Goal: Task Accomplishment & Management: Manage account settings

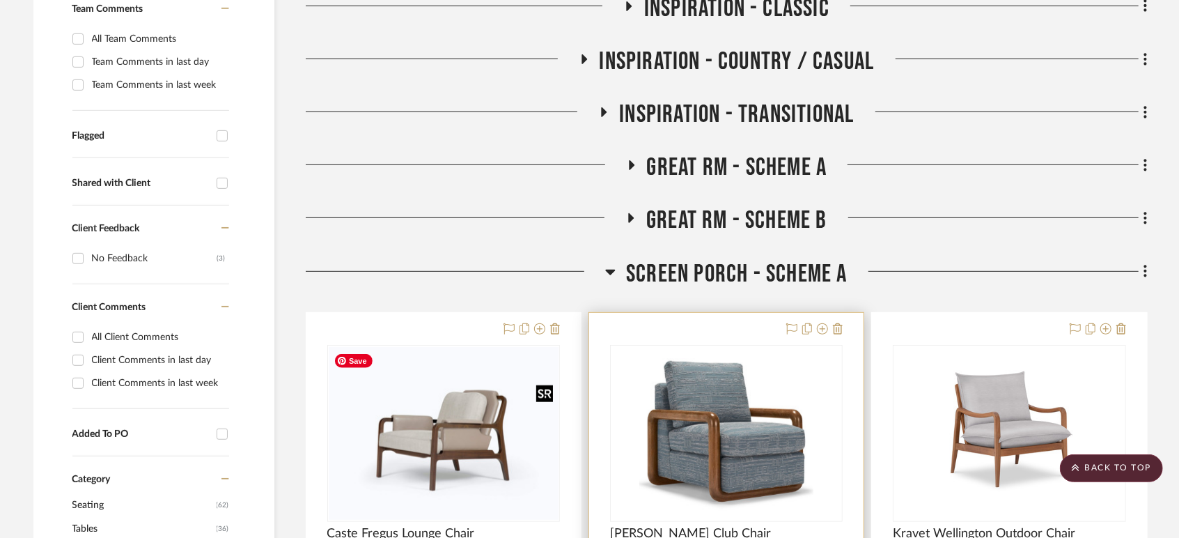
scroll to position [541, 0]
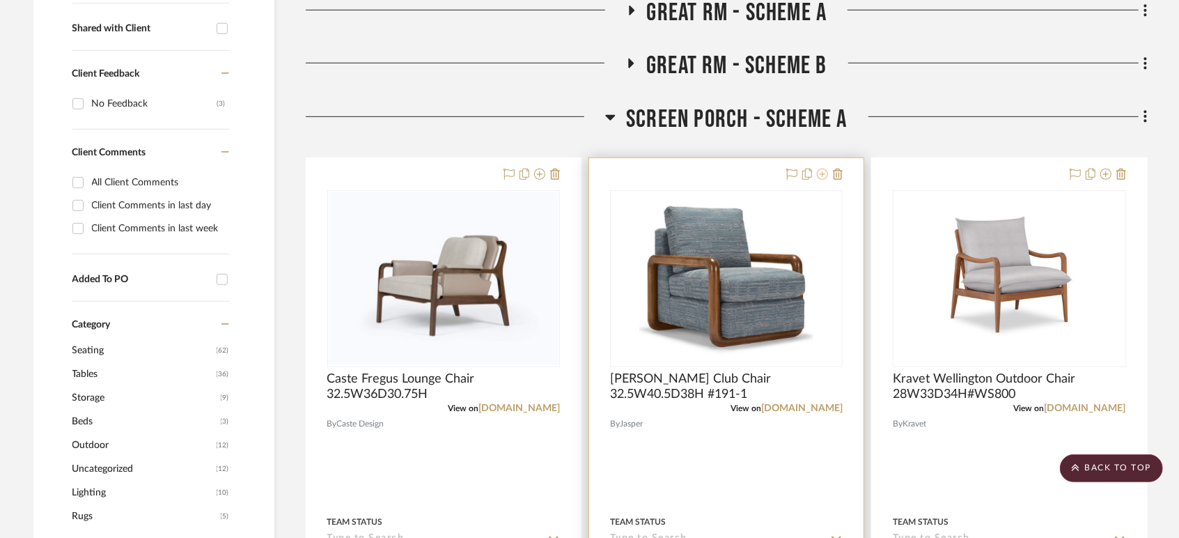
click at [818, 171] on icon at bounding box center [822, 174] width 11 height 11
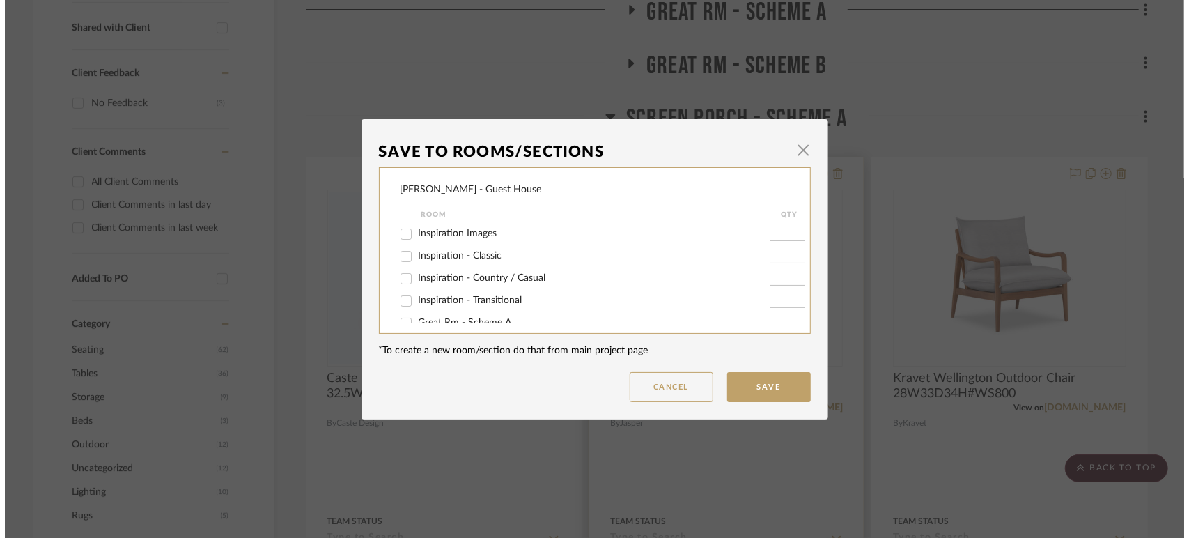
scroll to position [0, 0]
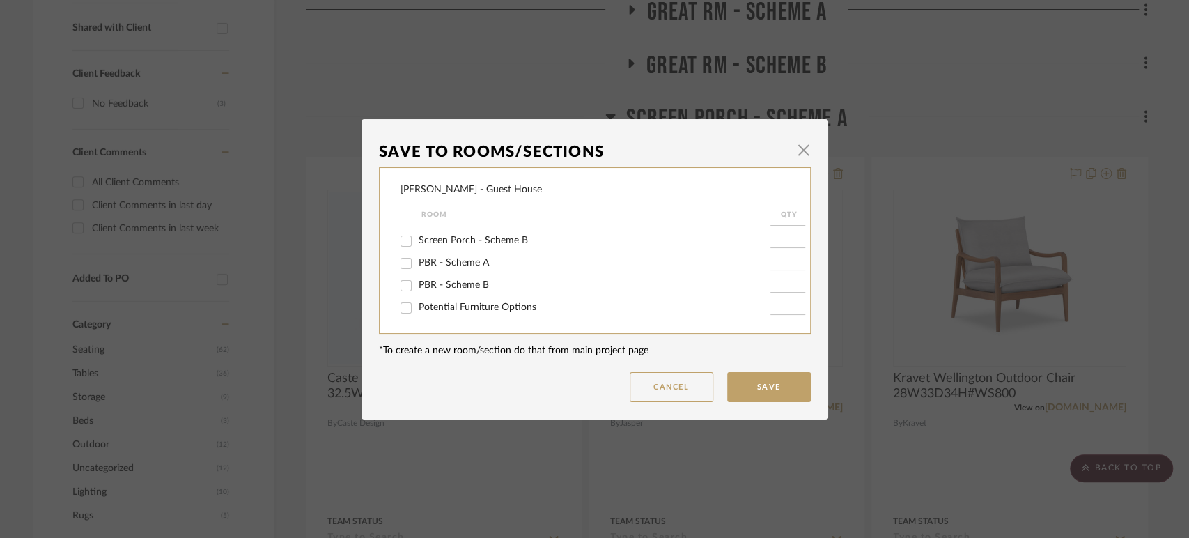
click at [479, 309] on span "Potential Furniture Options" at bounding box center [478, 307] width 118 height 10
click at [417, 309] on input "Potential Furniture Options" at bounding box center [406, 308] width 22 height 22
checkbox input "true"
type input "1"
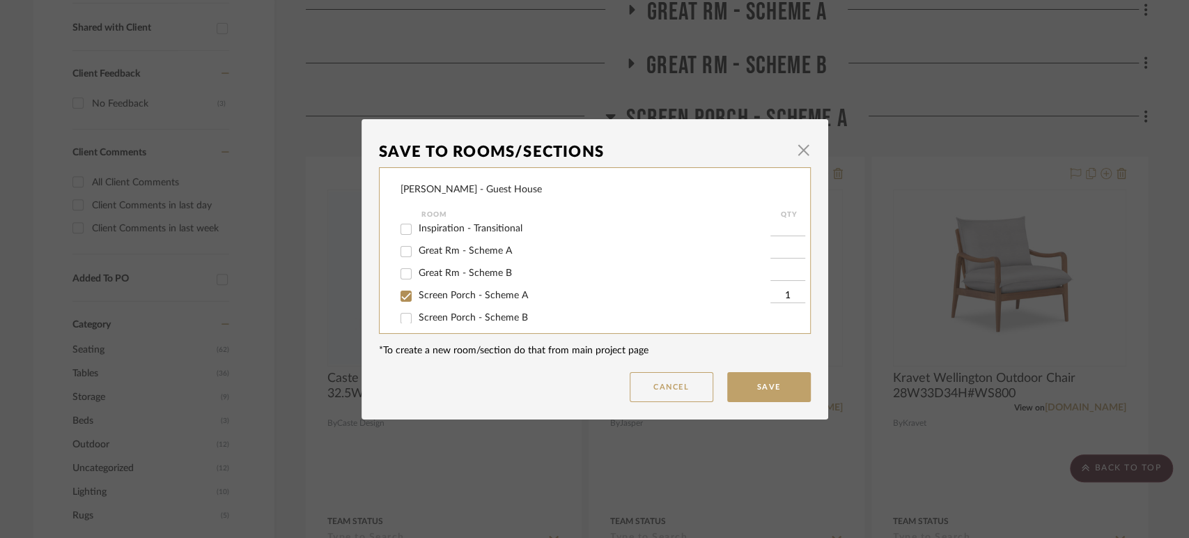
click at [470, 292] on span "Screen Porch - Scheme A" at bounding box center [473, 295] width 109 height 10
click at [417, 292] on input "Screen Porch - Scheme A" at bounding box center [406, 296] width 22 height 22
checkbox input "false"
click at [757, 389] on button "Save" at bounding box center [769, 387] width 84 height 30
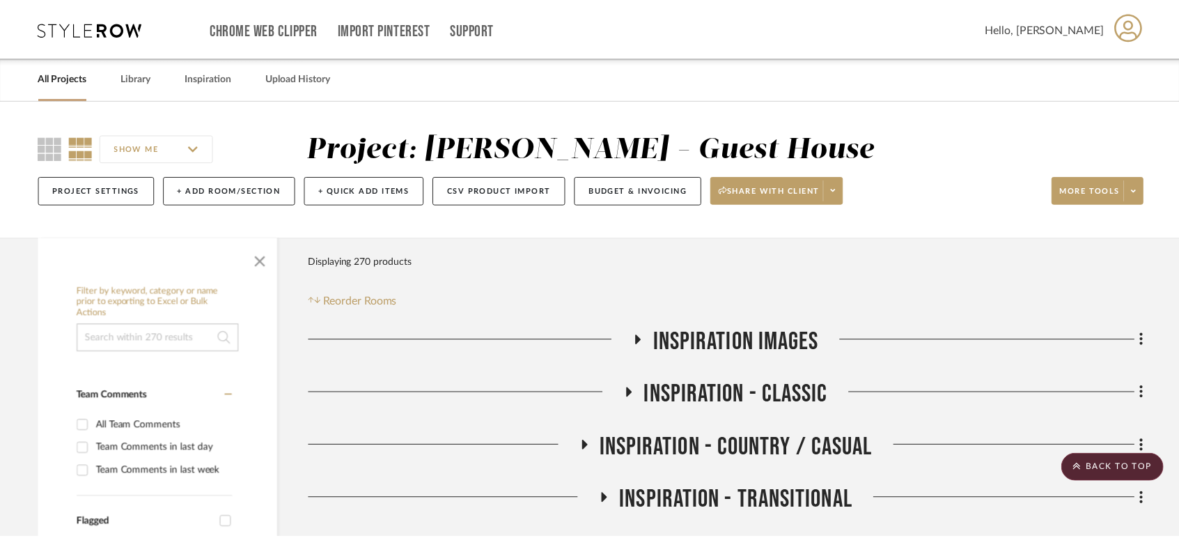
scroll to position [541, 0]
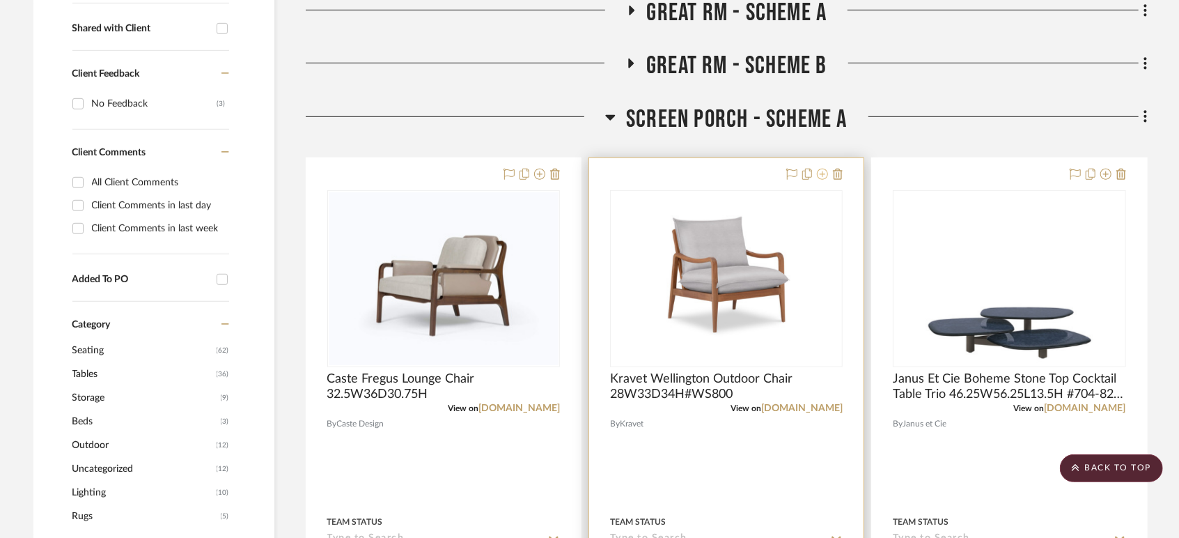
click at [825, 171] on icon at bounding box center [822, 174] width 11 height 11
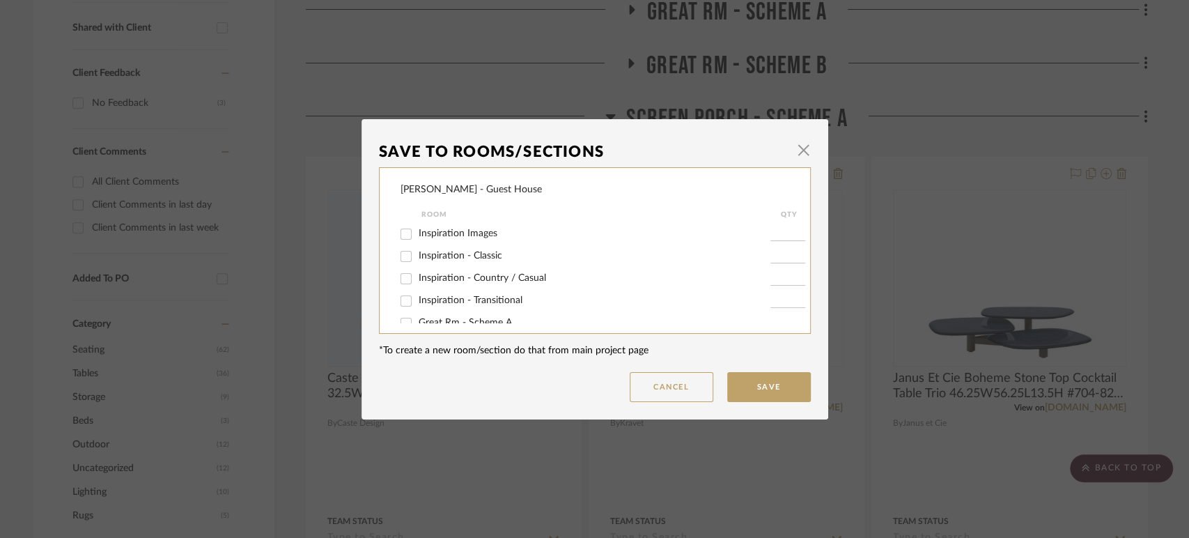
scroll to position [149, 0]
click at [449, 306] on span "Potential Furniture Options" at bounding box center [478, 307] width 118 height 10
click at [417, 306] on input "Potential Furniture Options" at bounding box center [406, 308] width 22 height 22
checkbox input "true"
type input "1"
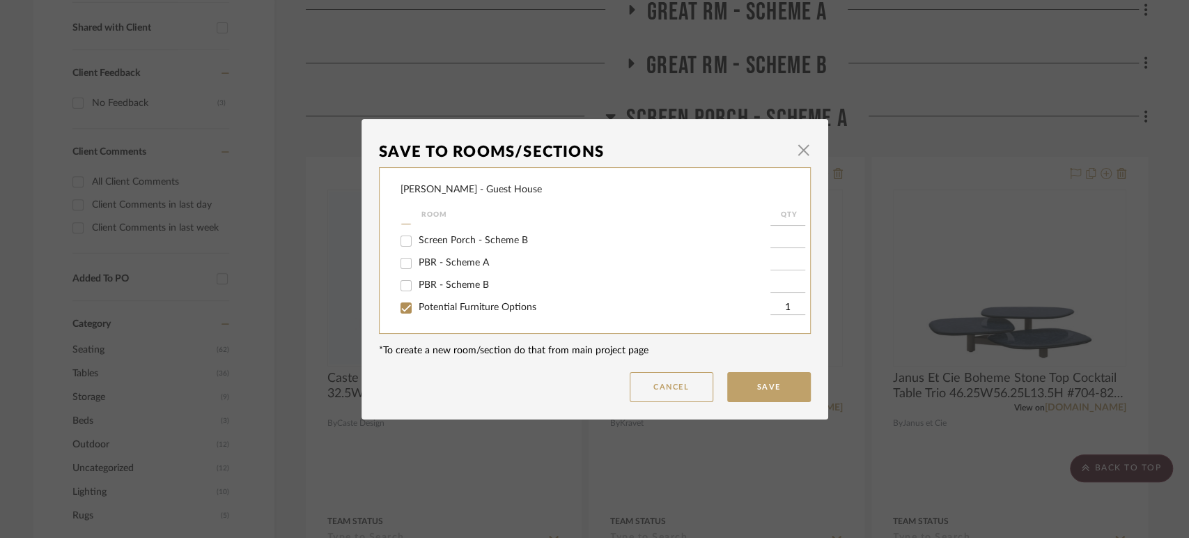
scroll to position [72, 0]
click at [456, 299] on span "Screen Porch - Scheme A" at bounding box center [473, 295] width 109 height 10
click at [417, 299] on input "Screen Porch - Scheme A" at bounding box center [406, 296] width 22 height 22
checkbox input "false"
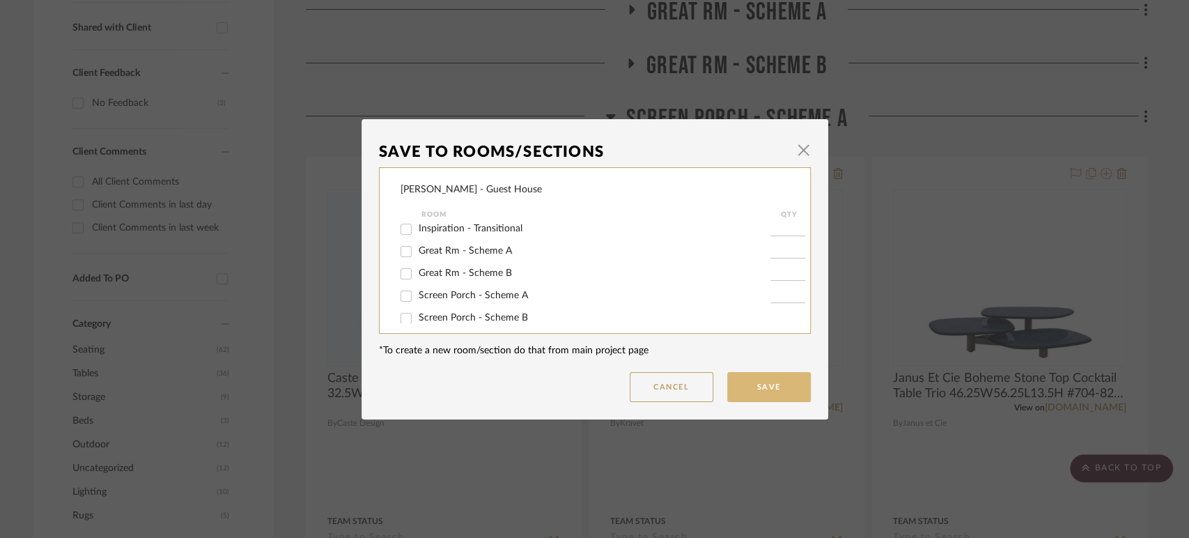
click at [739, 378] on button "Save" at bounding box center [769, 387] width 84 height 30
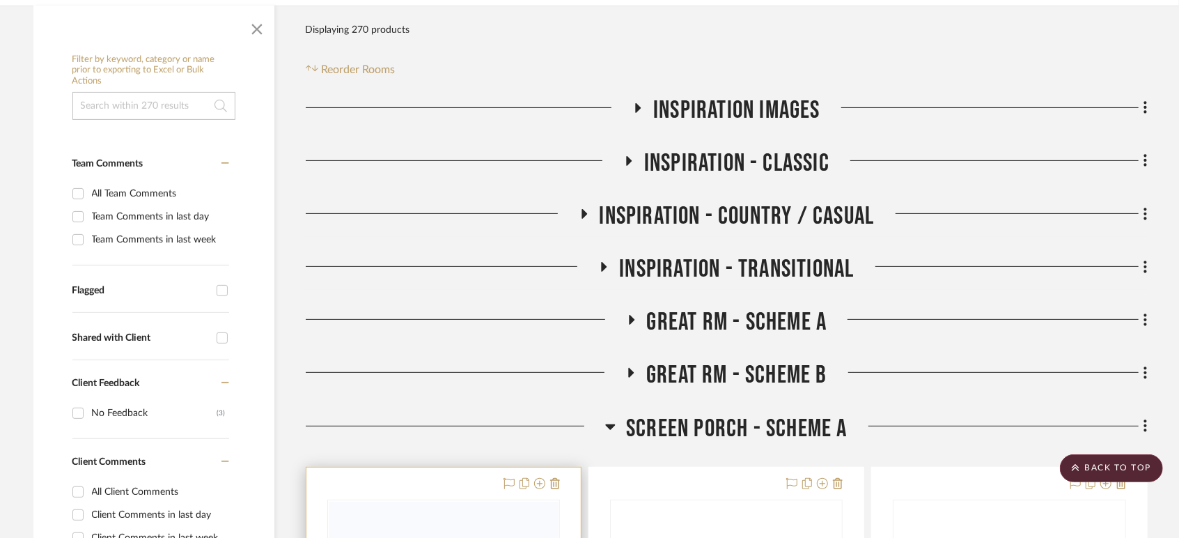
scroll to position [0, 0]
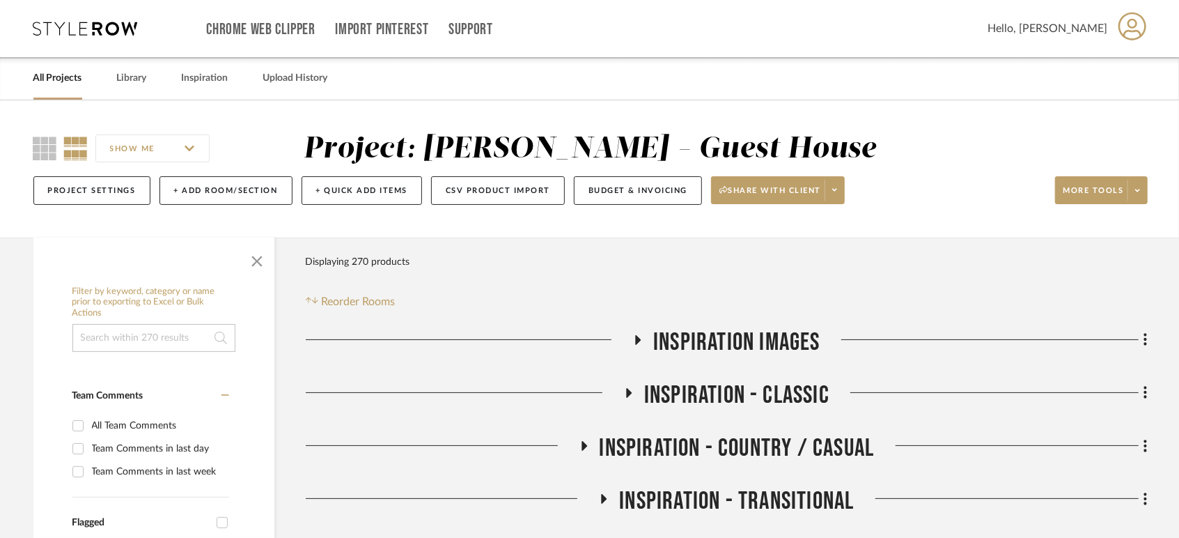
click at [56, 78] on link "All Projects" at bounding box center [57, 78] width 49 height 19
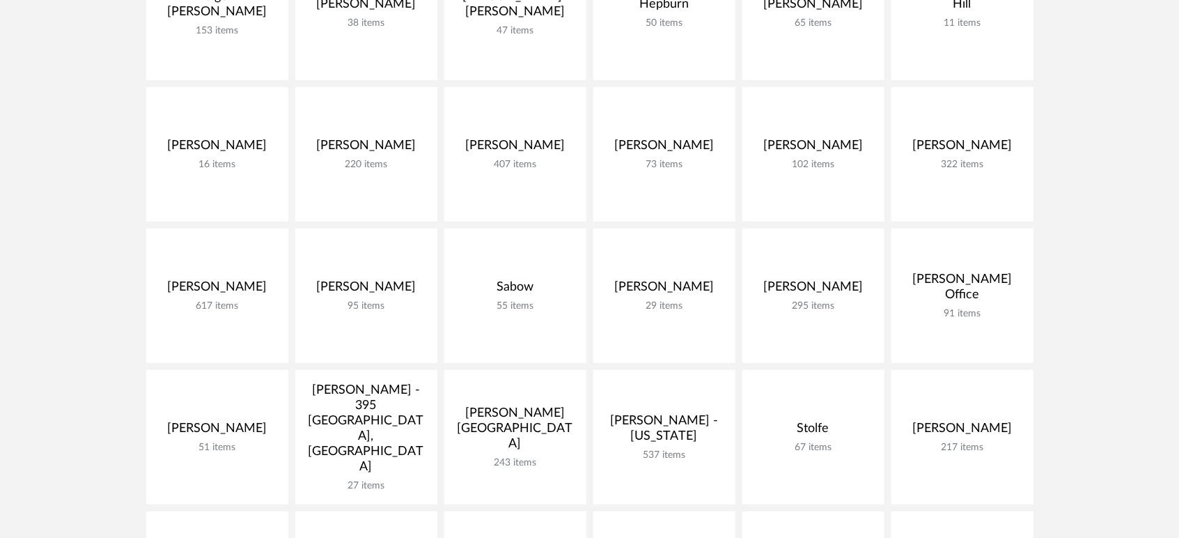
scroll to position [619, 0]
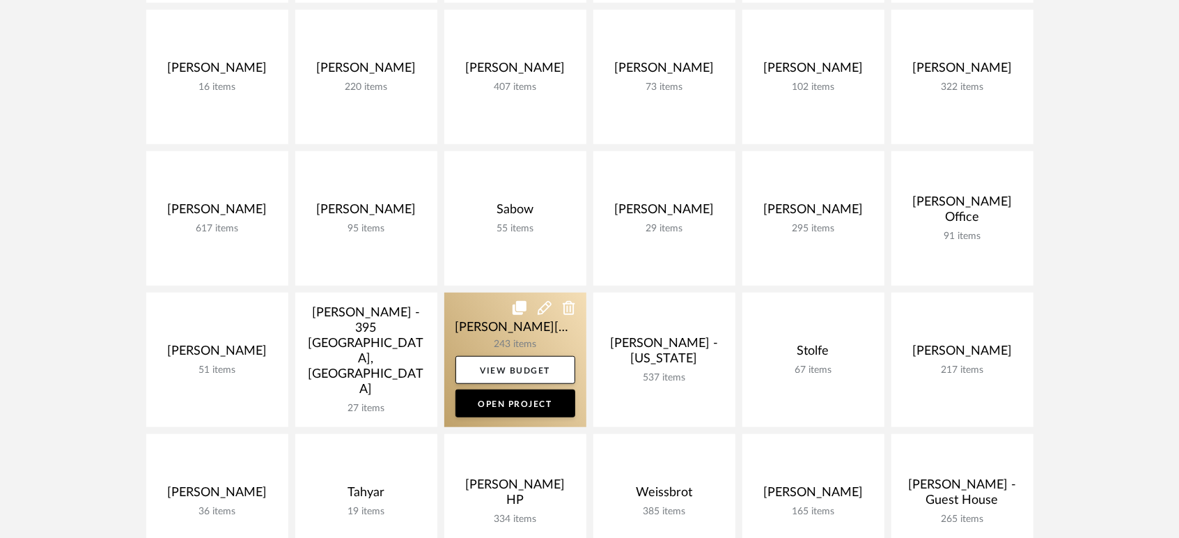
click at [486, 311] on link at bounding box center [515, 360] width 142 height 134
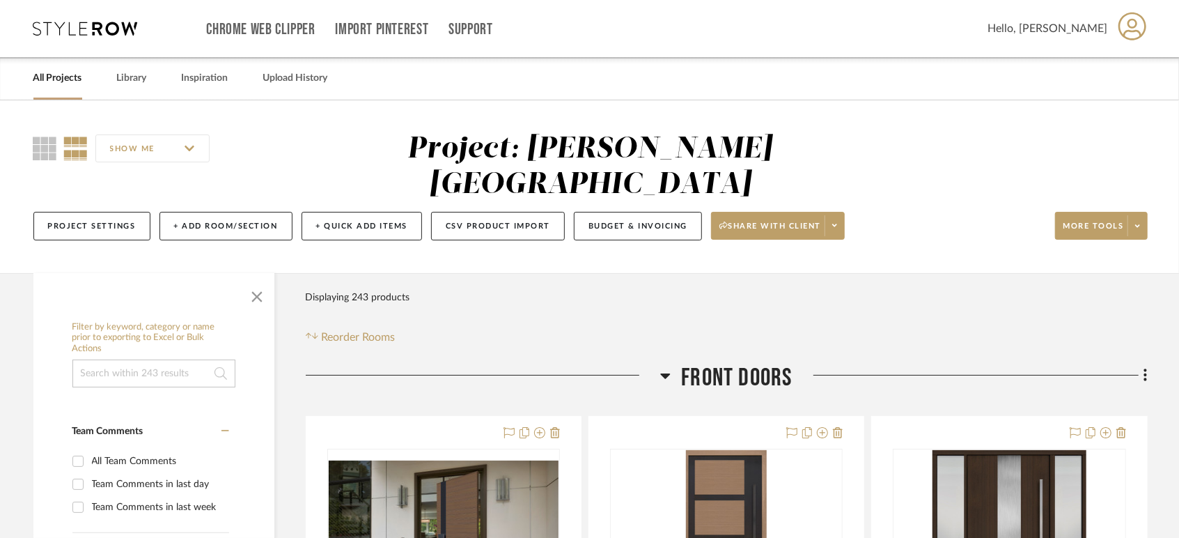
scroll to position [309, 0]
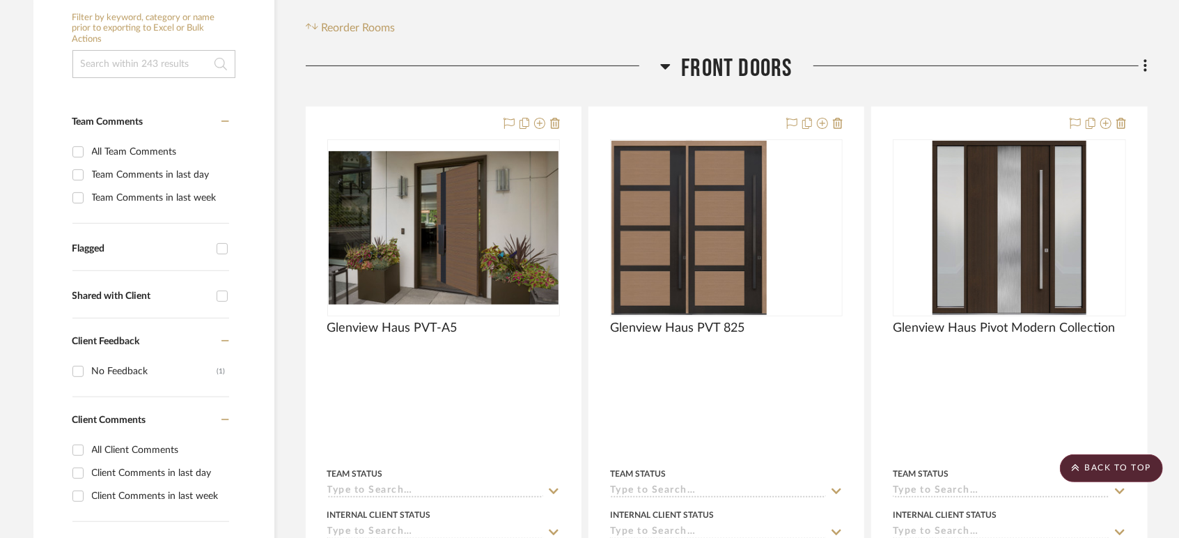
click at [770, 54] on span "Front Doors" at bounding box center [736, 69] width 111 height 30
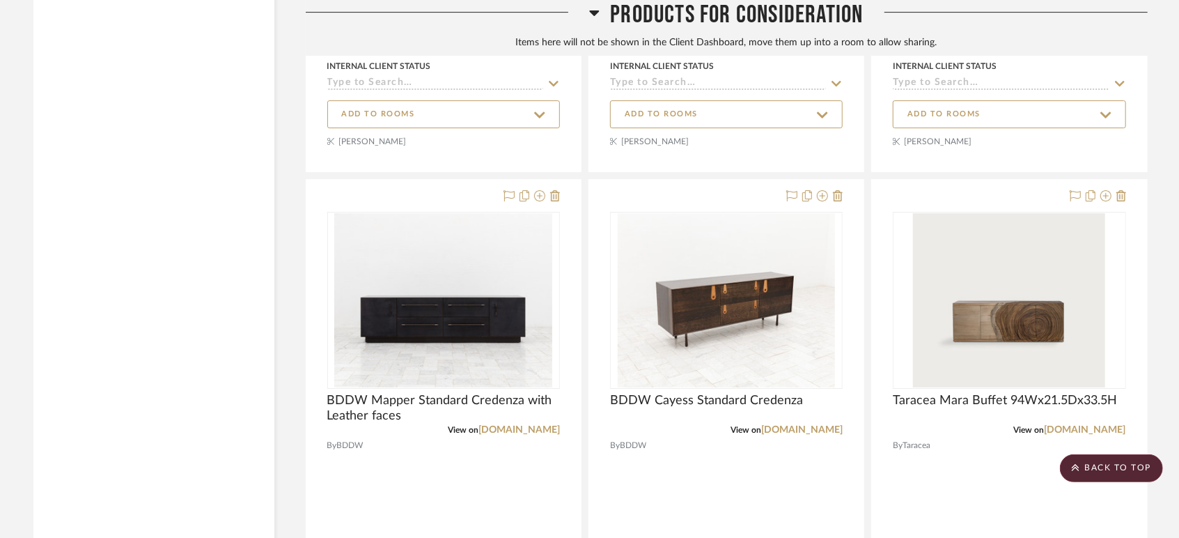
scroll to position [3250, 0]
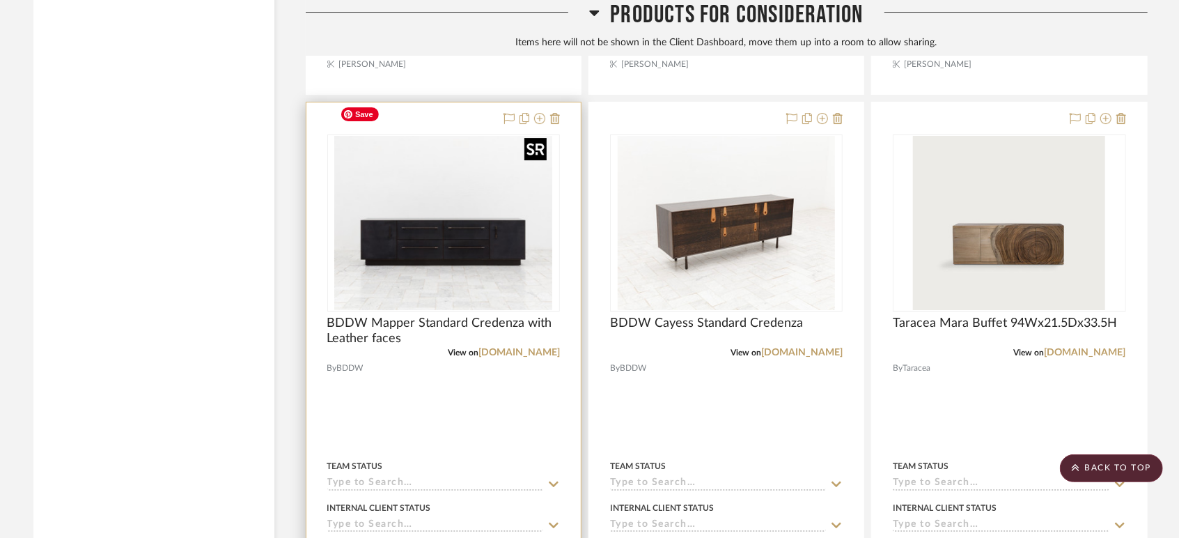
click at [0, 0] on img at bounding box center [0, 0] width 0 height 0
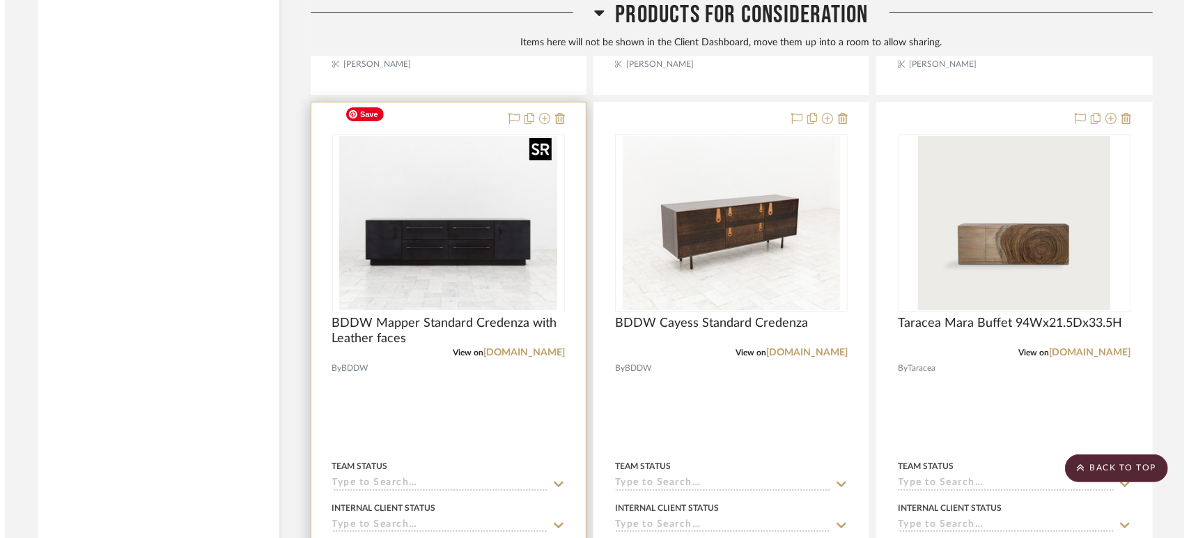
scroll to position [0, 0]
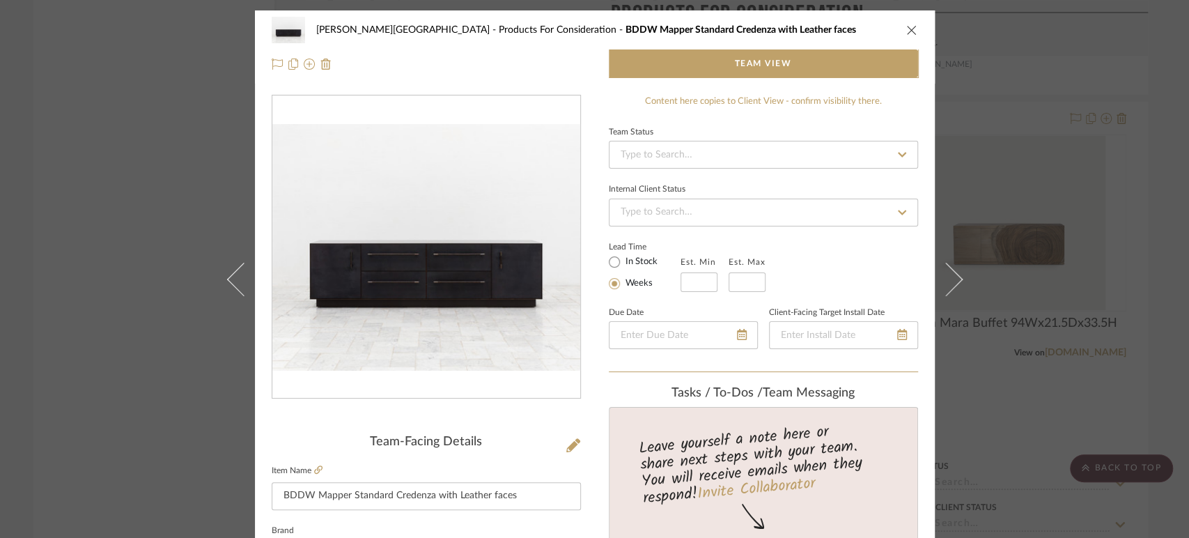
click at [909, 27] on icon "close" at bounding box center [911, 29] width 11 height 11
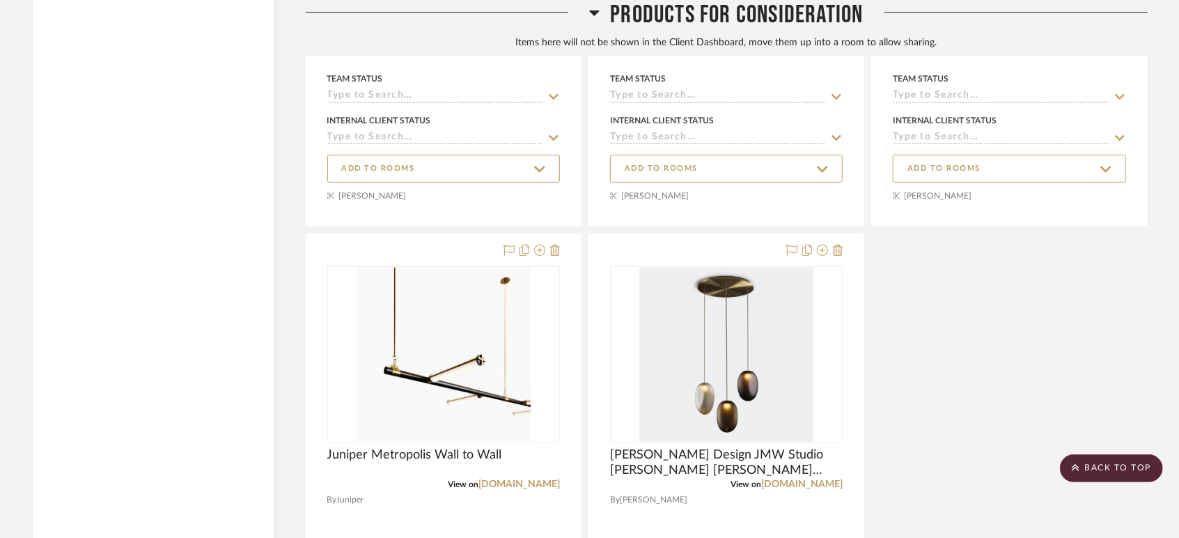
scroll to position [3869, 0]
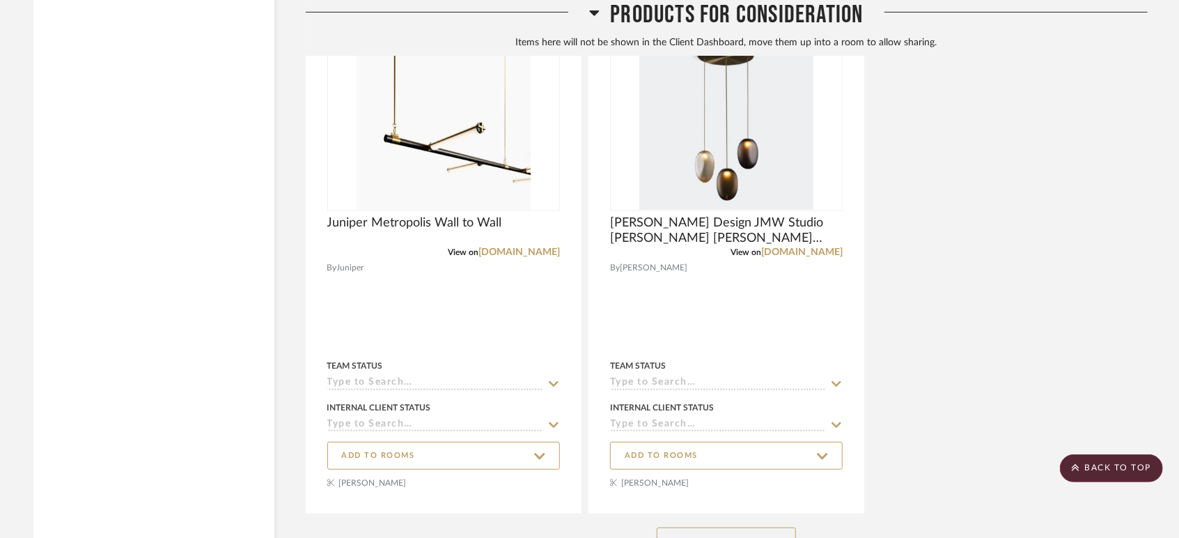
click at [726, 527] on button "See More" at bounding box center [726, 541] width 139 height 28
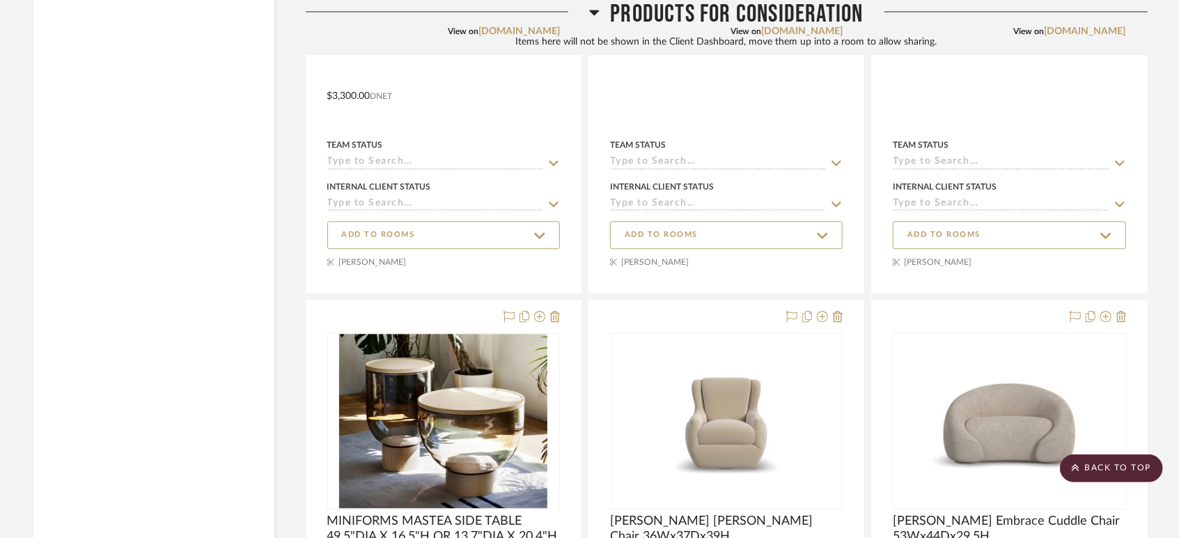
scroll to position [19736, 0]
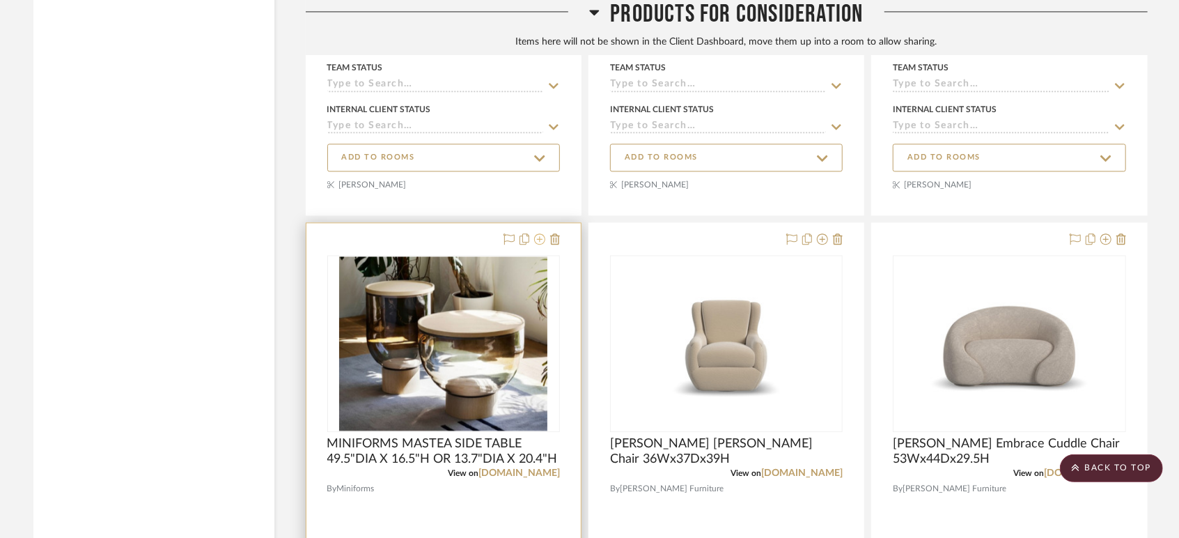
click at [538, 233] on icon at bounding box center [539, 238] width 11 height 11
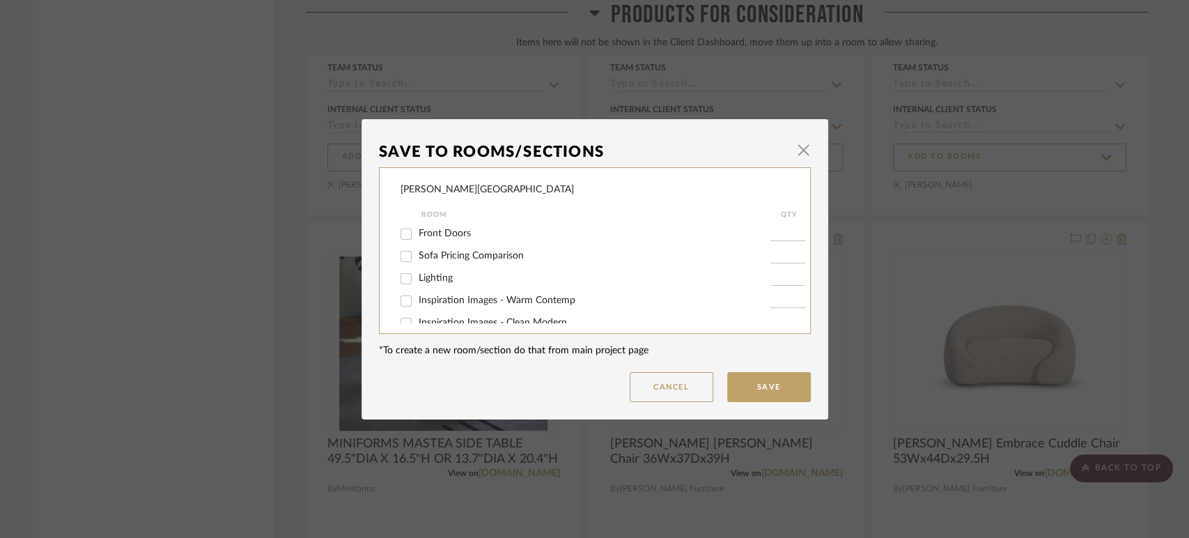
scroll to position [104, 0]
click at [646, 383] on button "Cancel" at bounding box center [672, 387] width 84 height 30
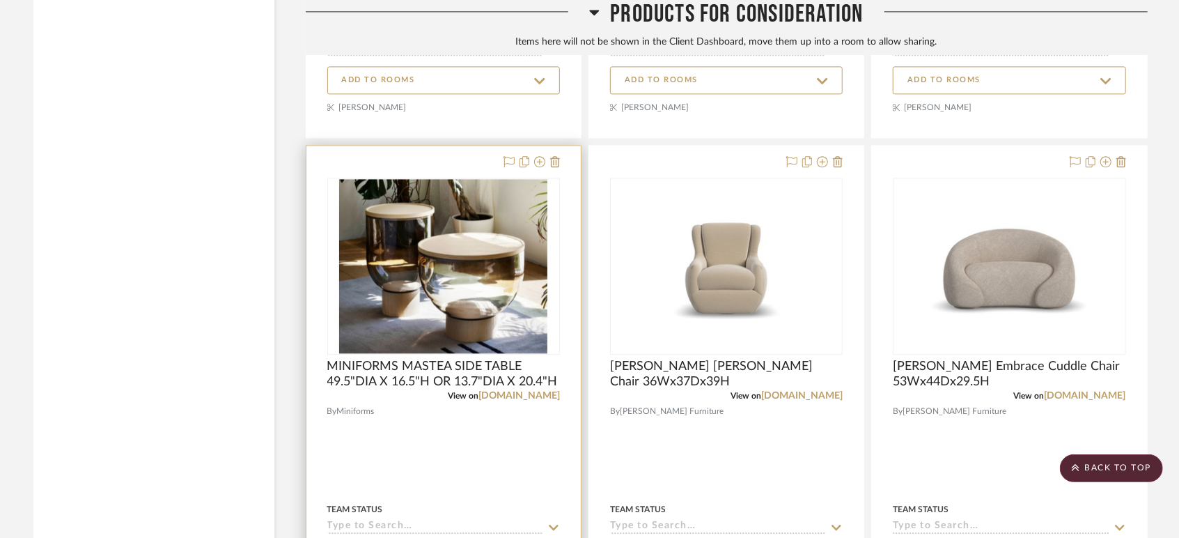
scroll to position [19736, 0]
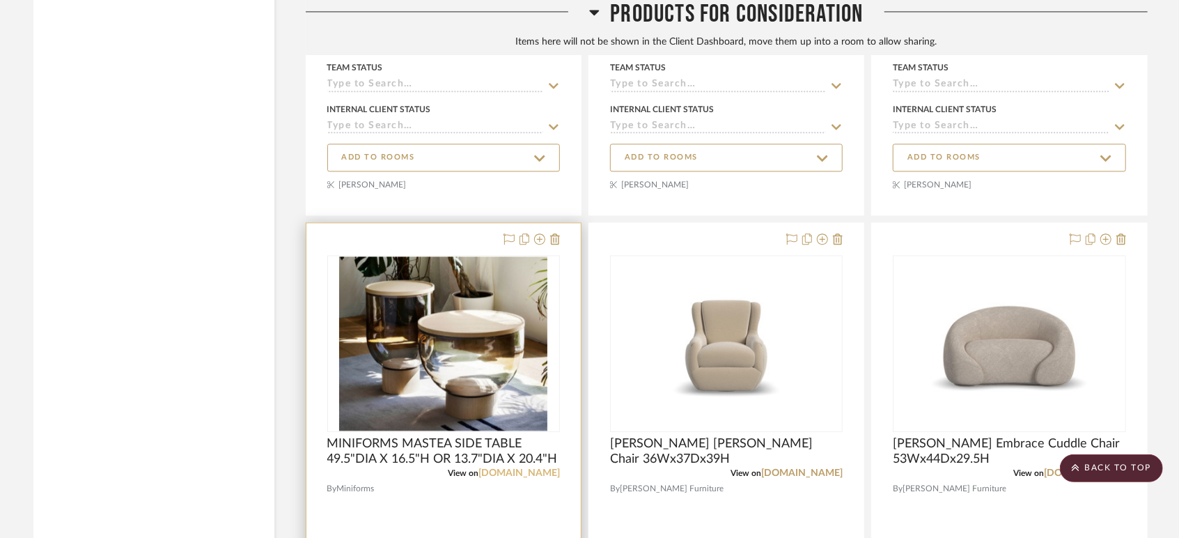
click at [551, 468] on link "[DOMAIN_NAME]" at bounding box center [519, 473] width 81 height 10
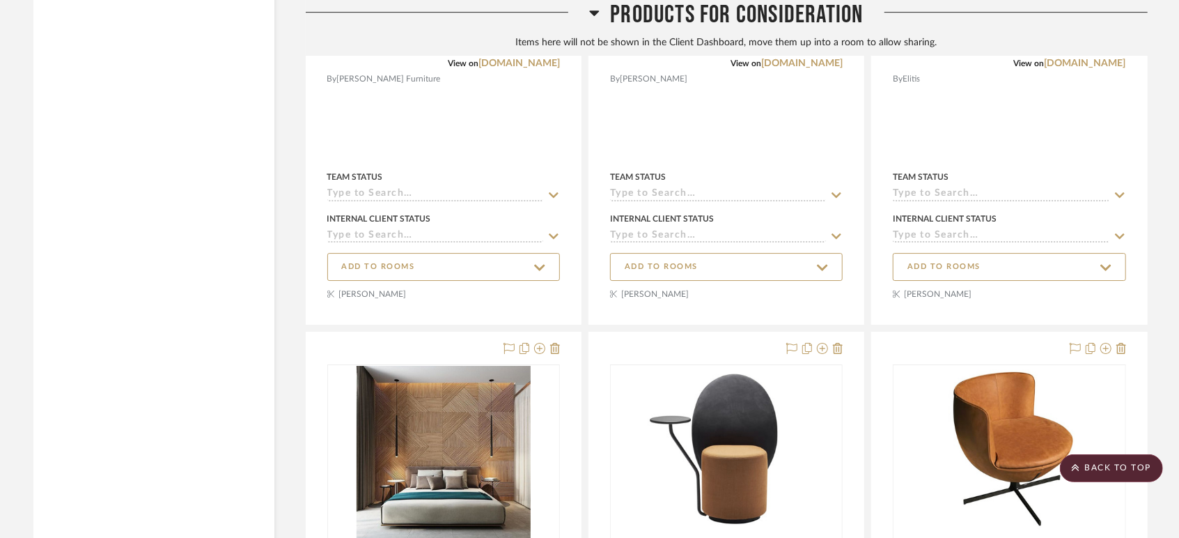
scroll to position [20897, 0]
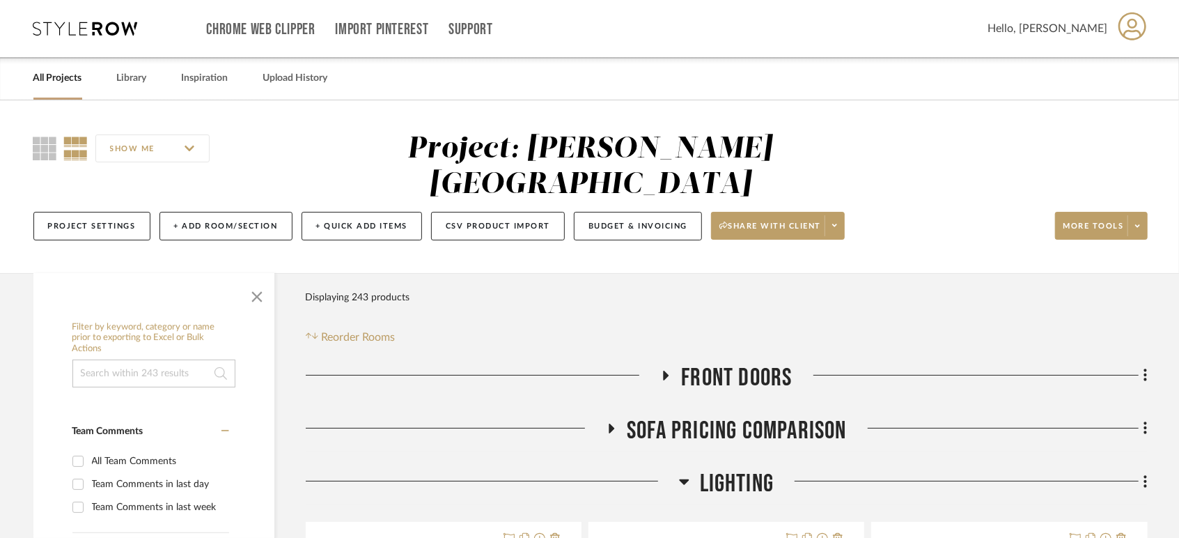
click at [57, 78] on link "All Projects" at bounding box center [57, 78] width 49 height 19
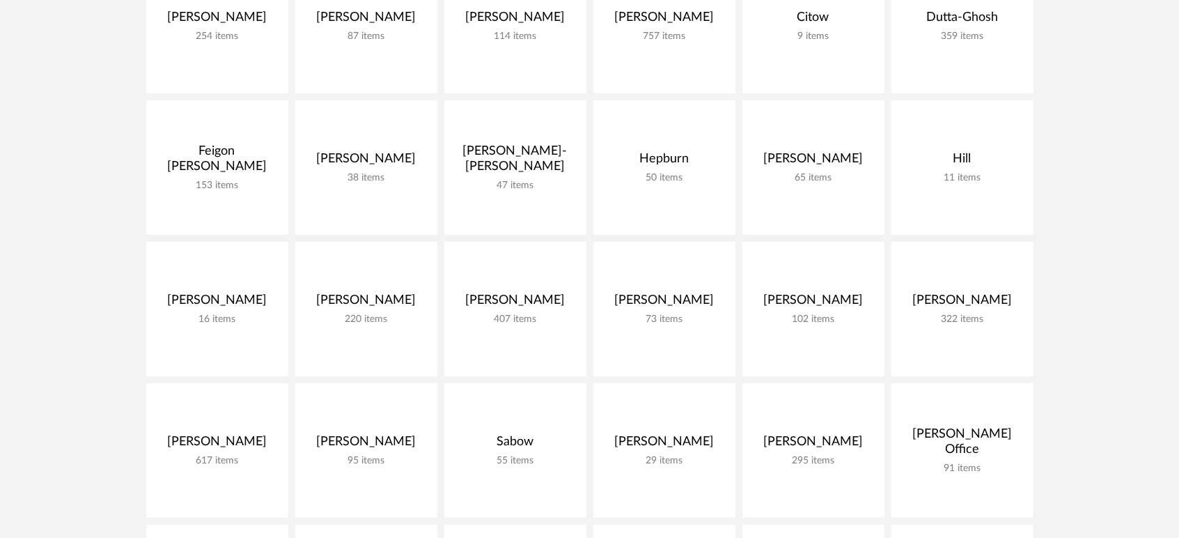
scroll to position [774, 0]
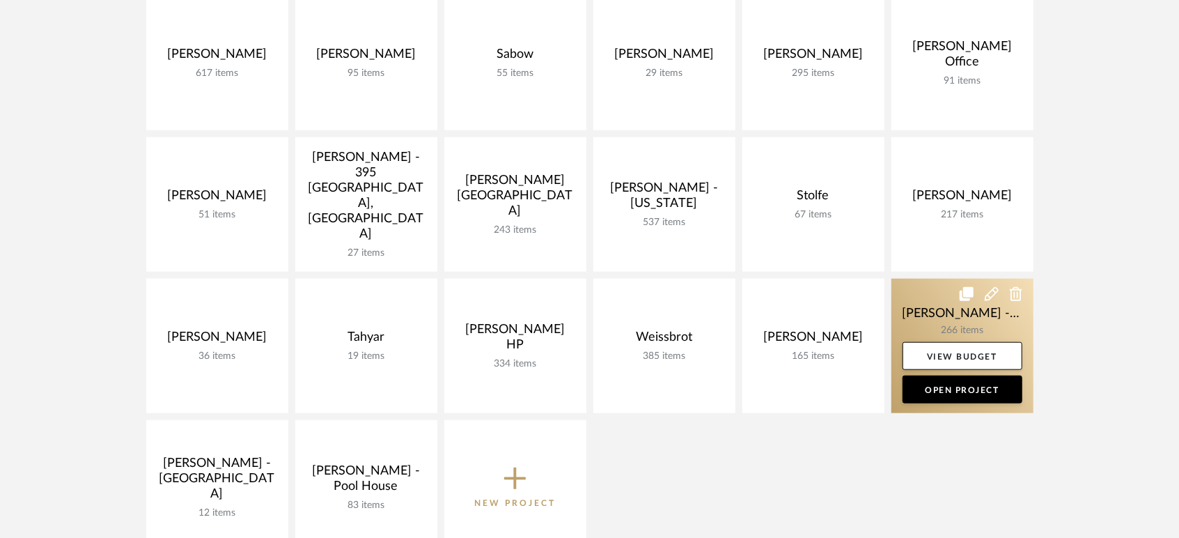
click at [914, 294] on link at bounding box center [963, 346] width 142 height 134
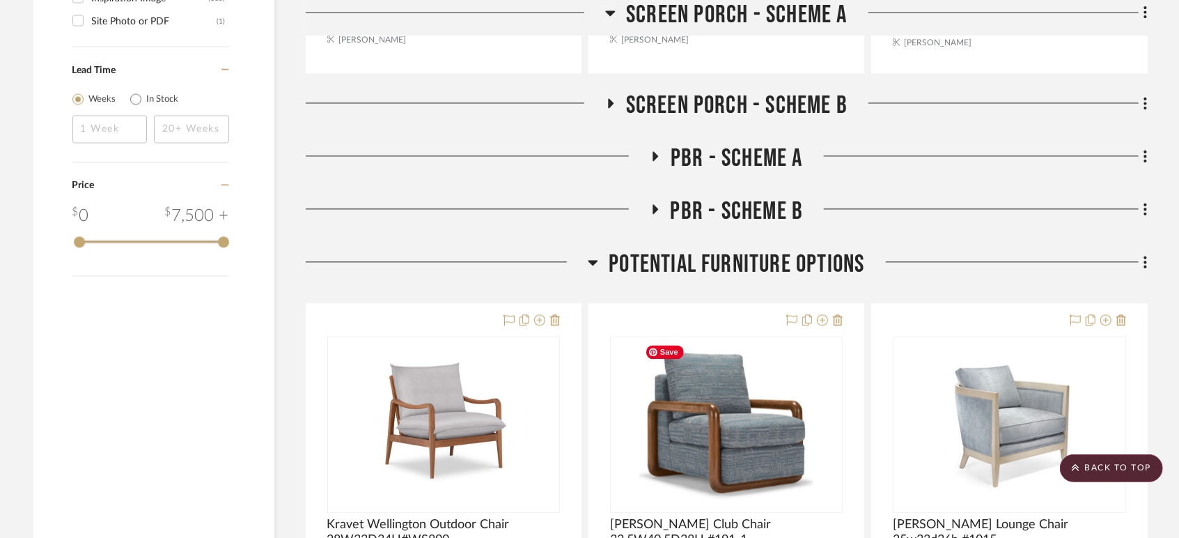
scroll to position [1780, 0]
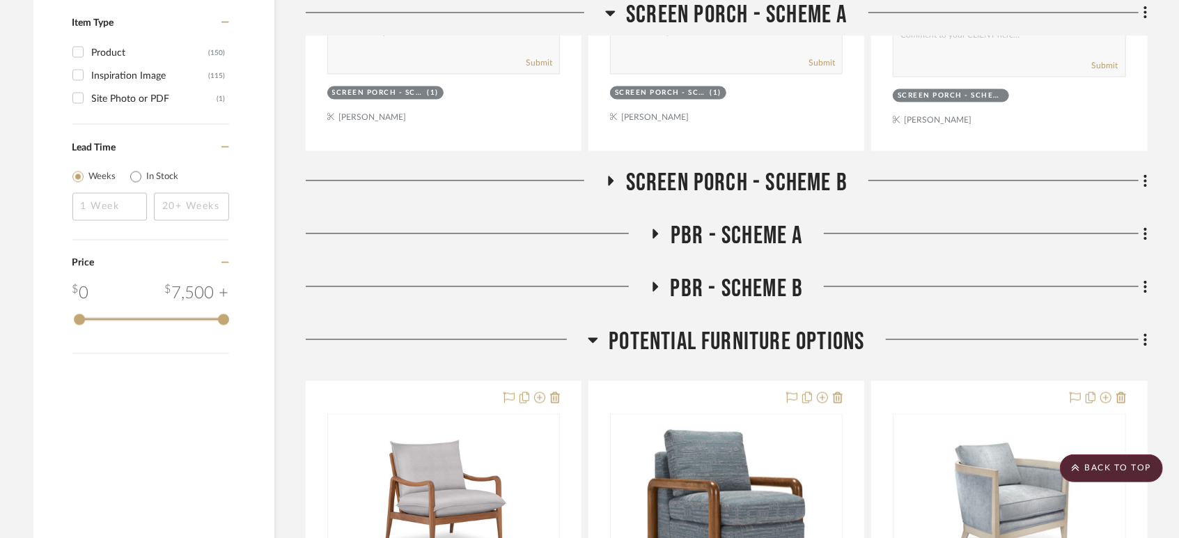
click at [749, 173] on span "Screen Porch - Scheme B" at bounding box center [737, 183] width 222 height 30
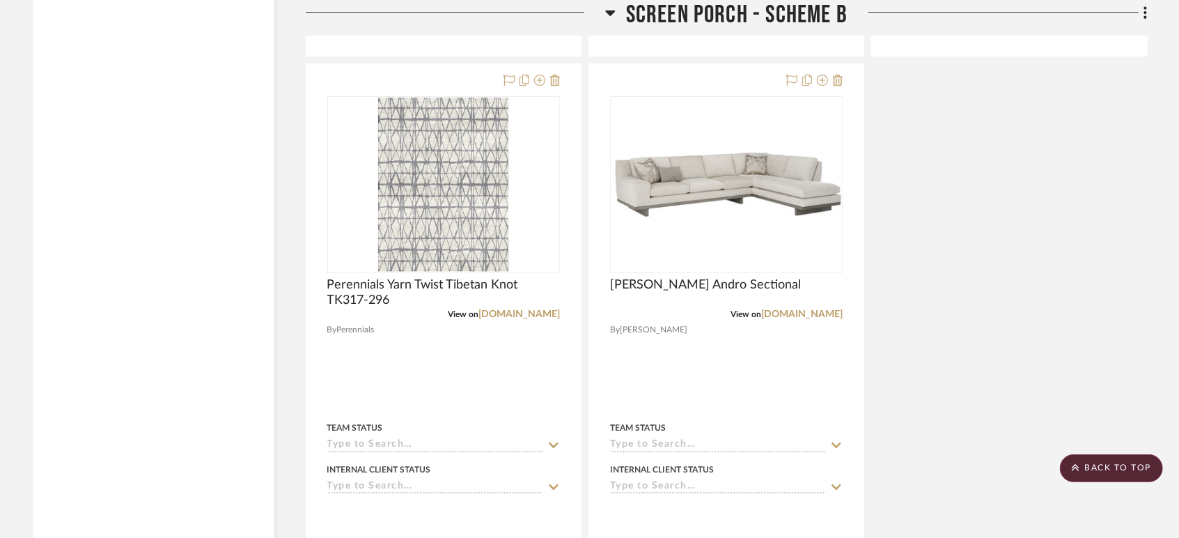
scroll to position [3250, 0]
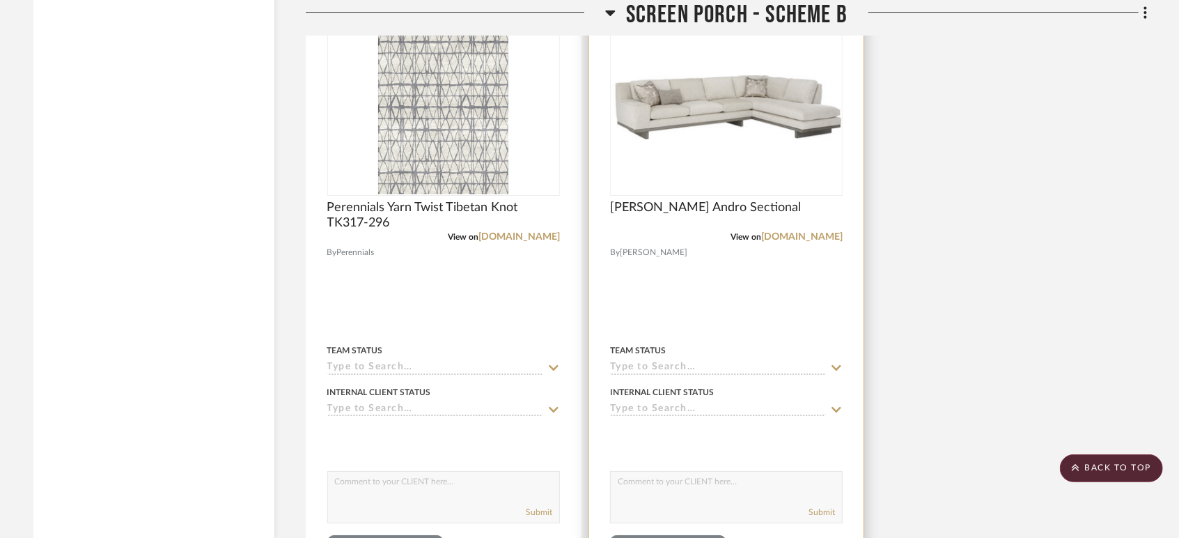
click at [783, 166] on div "0" at bounding box center [726, 108] width 231 height 176
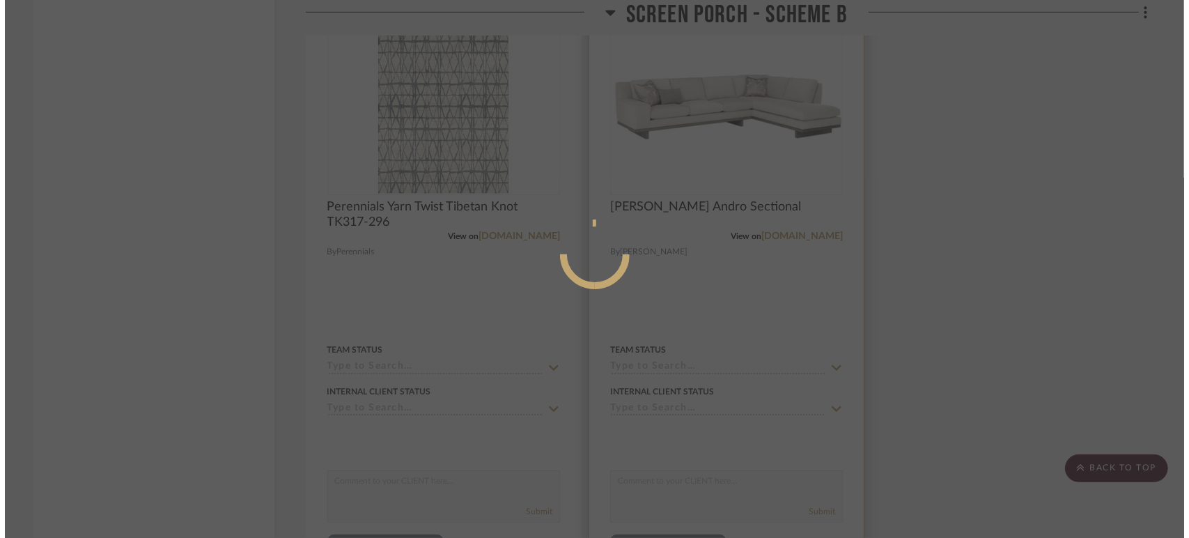
scroll to position [0, 0]
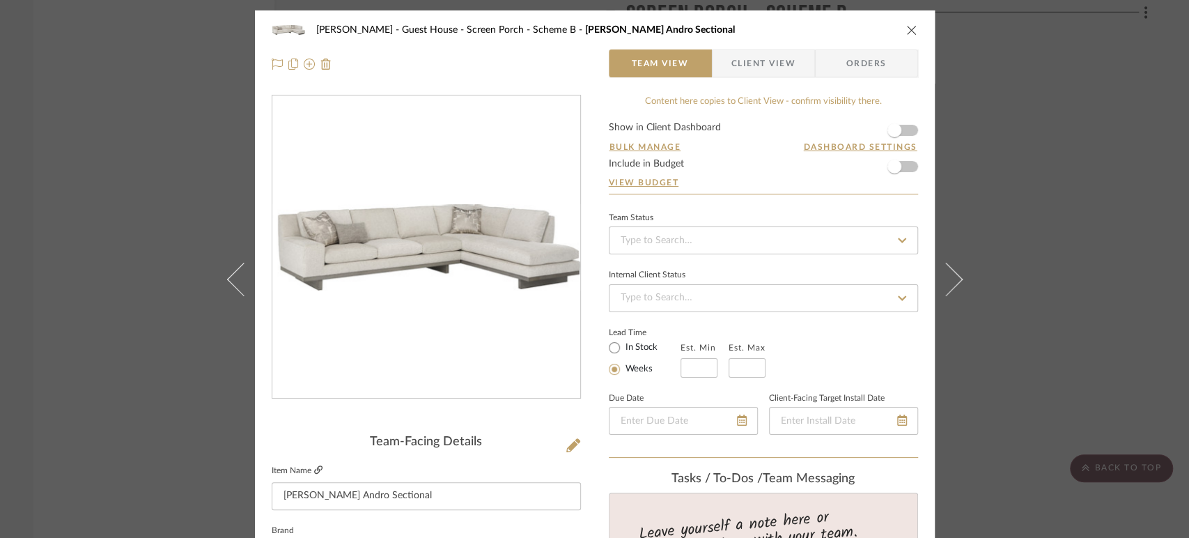
click at [316, 468] on icon at bounding box center [318, 469] width 8 height 8
click at [906, 29] on icon "close" at bounding box center [911, 29] width 11 height 11
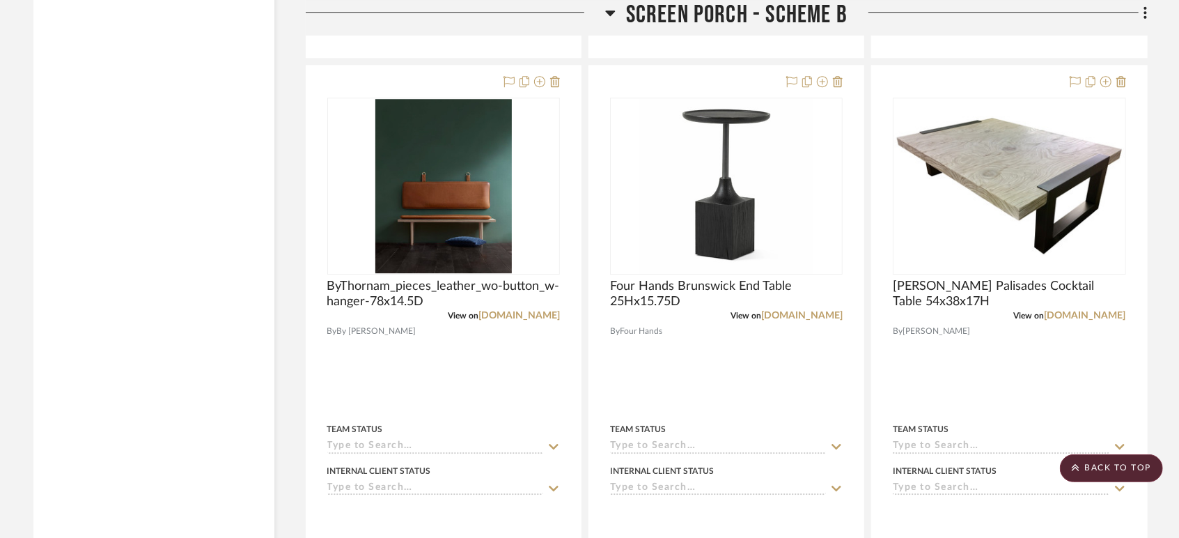
scroll to position [2476, 0]
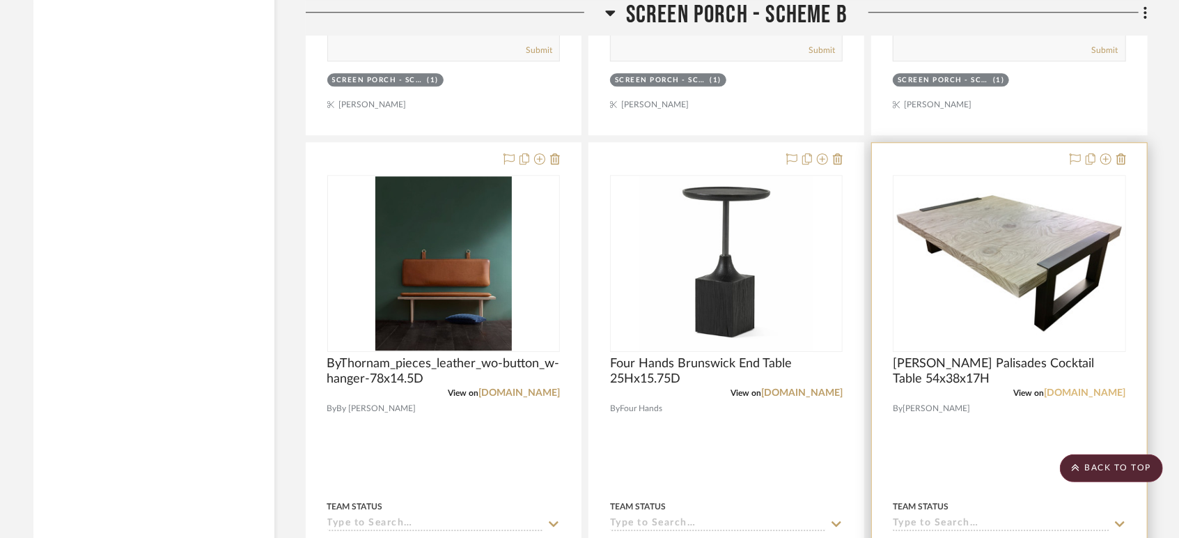
click at [1084, 393] on link "[DOMAIN_NAME]" at bounding box center [1085, 393] width 81 height 10
